Goal: Information Seeking & Learning: Learn about a topic

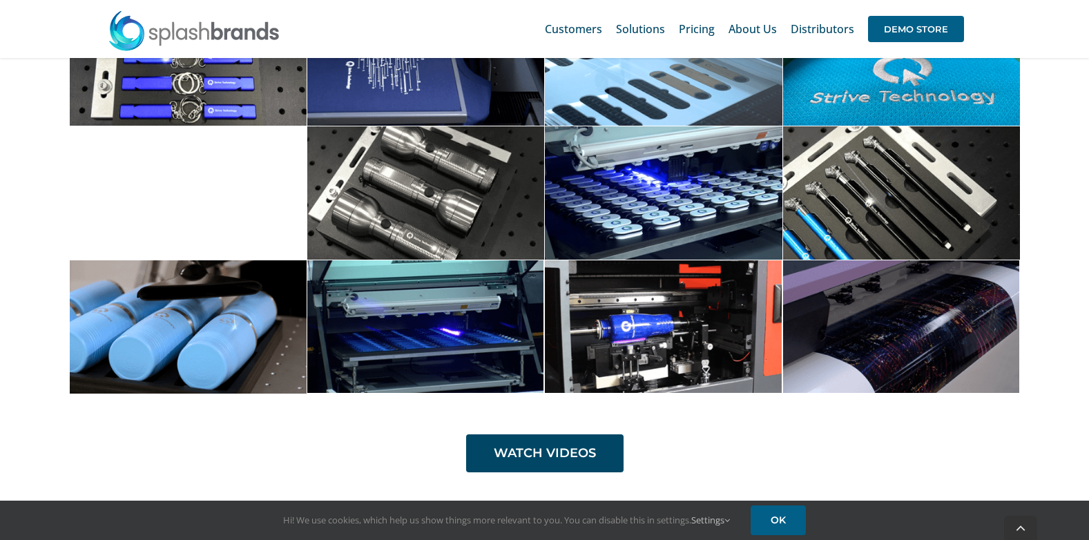
scroll to position [4351, 0]
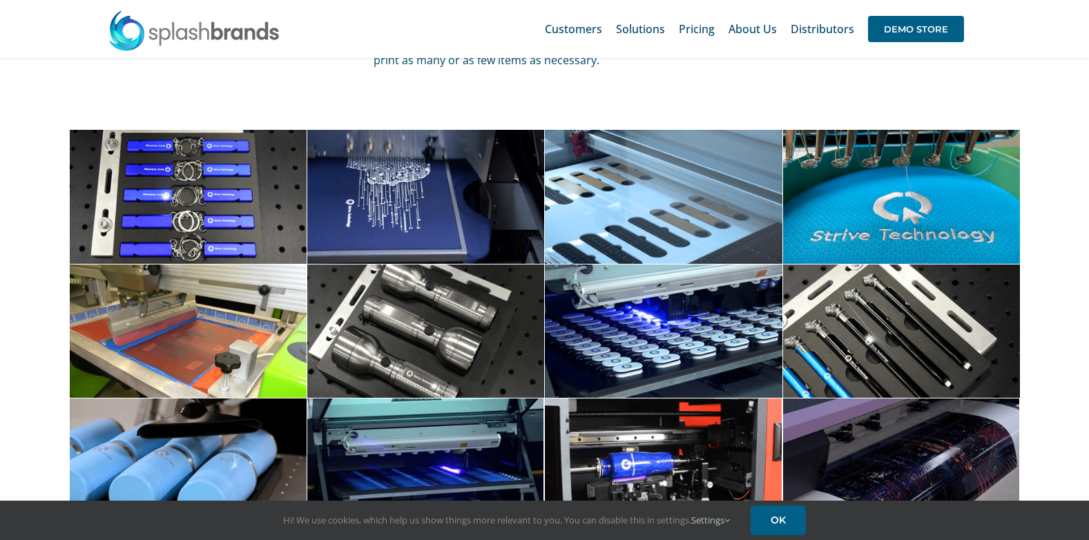
click at [185, 332] on span at bounding box center [188, 331] width 238 height 133
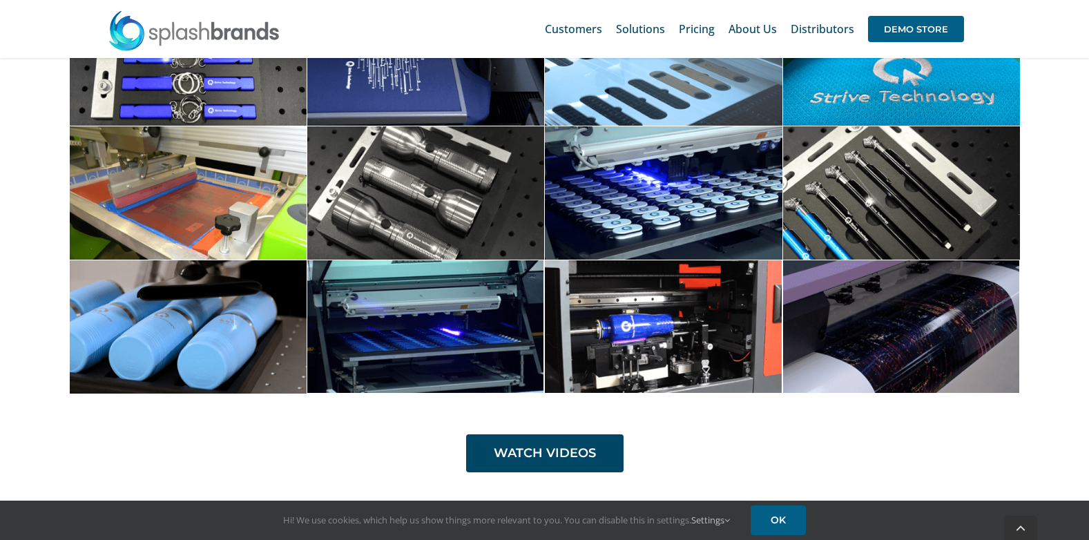
drag, startPoint x: 390, startPoint y: 343, endPoint x: 336, endPoint y: 305, distance: 66.3
click at [336, 305] on span at bounding box center [426, 326] width 238 height 133
drag, startPoint x: 432, startPoint y: 315, endPoint x: 289, endPoint y: 448, distance: 195.0
click at [289, 448] on div "WATCH VIDEOS" at bounding box center [545, 447] width 952 height 52
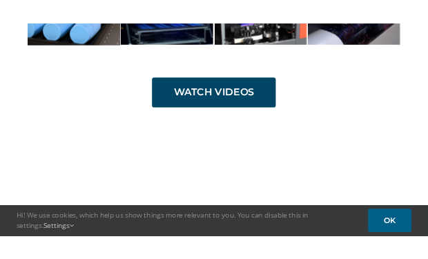
scroll to position [5156, 0]
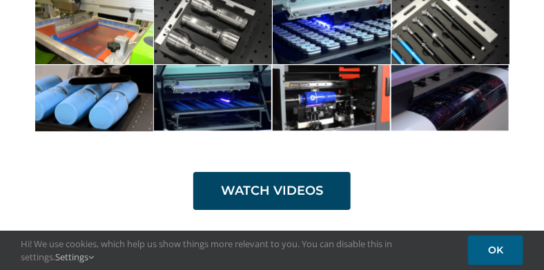
click at [209, 104] on span at bounding box center [212, 98] width 119 height 66
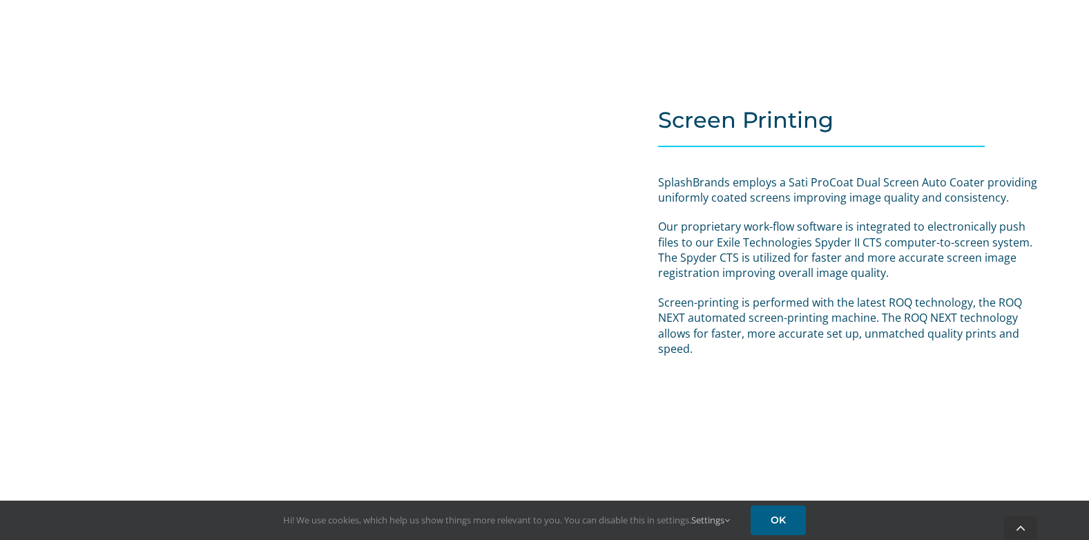
scroll to position [3115, 0]
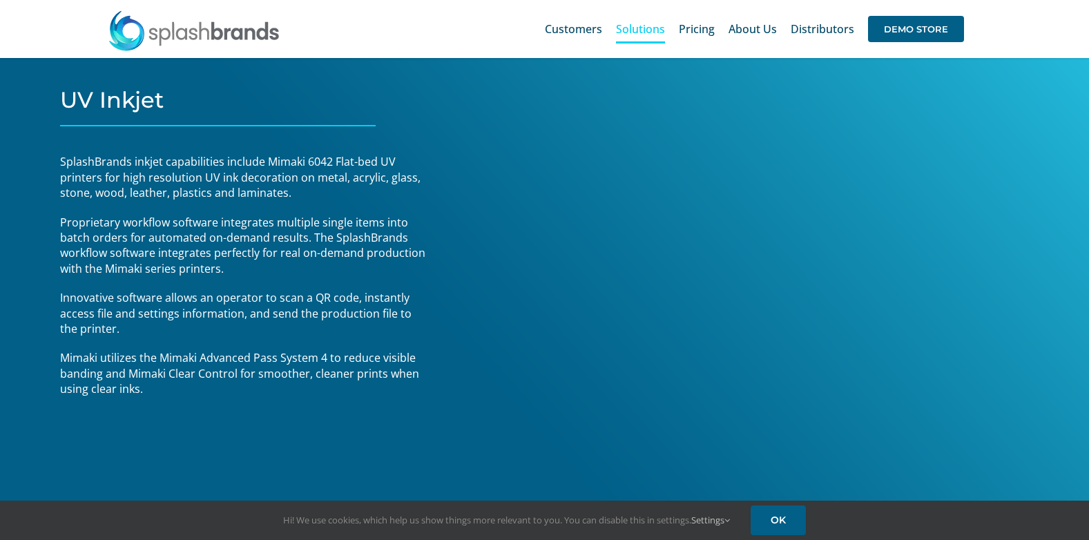
scroll to position [3644, 0]
